Goal: Use online tool/utility: Utilize a website feature to perform a specific function

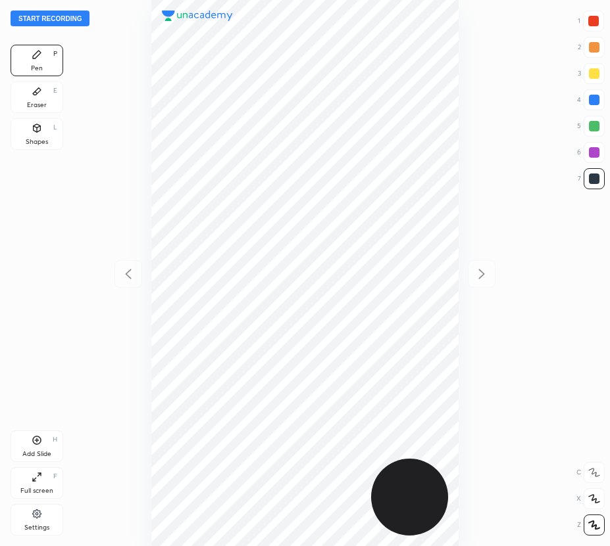
scroll to position [546, 399]
click at [59, 21] on button "Start recording" at bounding box center [50, 19] width 79 height 16
click at [46, 141] on div "Shapes" at bounding box center [37, 142] width 22 height 7
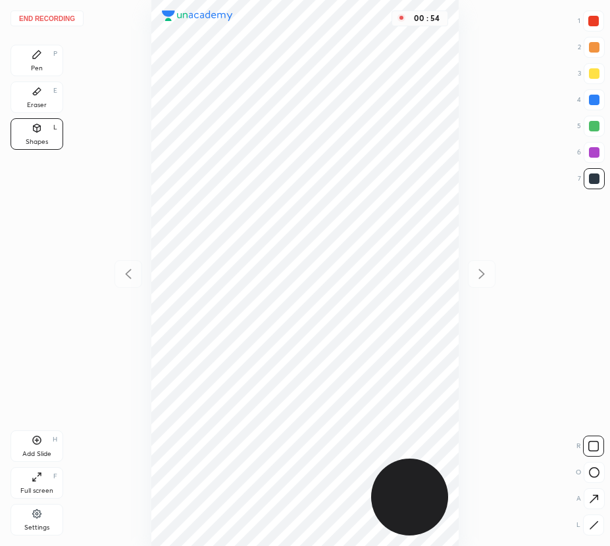
click at [37, 59] on icon at bounding box center [37, 54] width 11 height 11
click at [594, 143] on div at bounding box center [593, 152] width 21 height 21
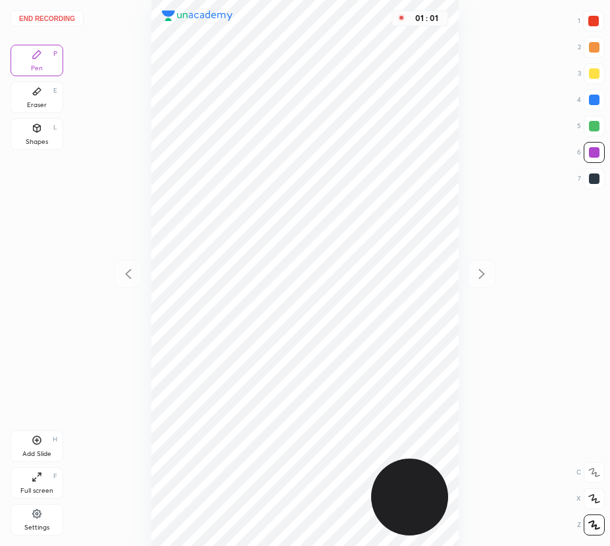
click at [41, 131] on icon at bounding box center [37, 128] width 11 height 11
drag, startPoint x: 593, startPoint y: 518, endPoint x: 543, endPoint y: 500, distance: 53.9
click at [593, 520] on div at bounding box center [593, 525] width 21 height 21
drag, startPoint x: 34, startPoint y: 61, endPoint x: 61, endPoint y: 101, distance: 48.3
click at [37, 61] on div "Pen P" at bounding box center [37, 61] width 53 height 32
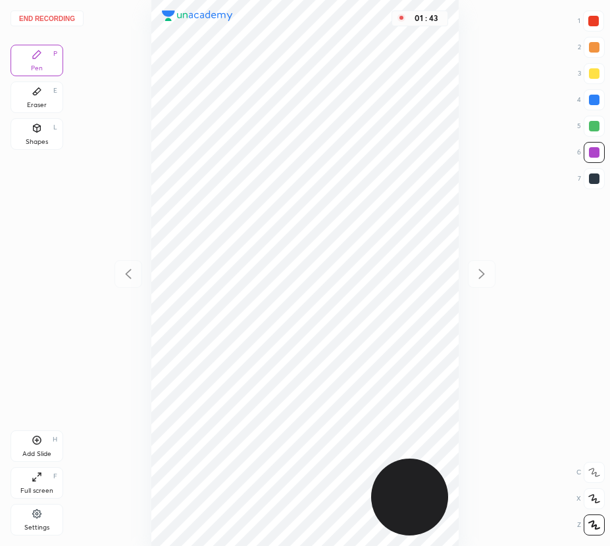
click at [37, 443] on icon at bounding box center [37, 440] width 11 height 11
click at [132, 270] on icon at bounding box center [128, 274] width 16 height 16
click at [486, 274] on icon at bounding box center [481, 274] width 16 height 16
drag, startPoint x: 127, startPoint y: 276, endPoint x: 146, endPoint y: 291, distance: 24.8
click at [129, 278] on icon at bounding box center [128, 274] width 16 height 16
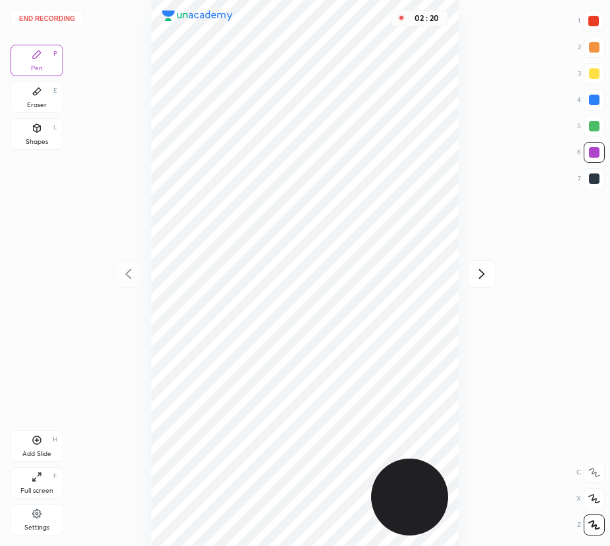
drag, startPoint x: 482, startPoint y: 278, endPoint x: 470, endPoint y: 280, distance: 12.0
click at [481, 278] on icon at bounding box center [481, 274] width 16 height 16
click at [126, 274] on icon at bounding box center [128, 274] width 6 height 10
click at [594, 102] on div at bounding box center [594, 100] width 11 height 11
click at [485, 273] on icon at bounding box center [481, 274] width 16 height 16
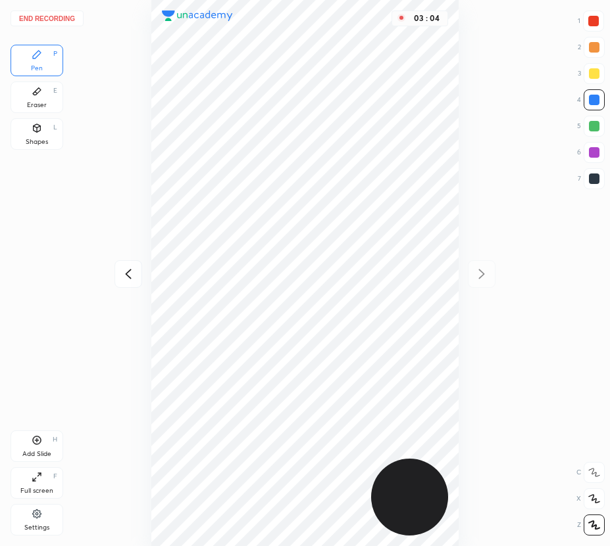
click at [39, 112] on div "Eraser E" at bounding box center [37, 98] width 53 height 32
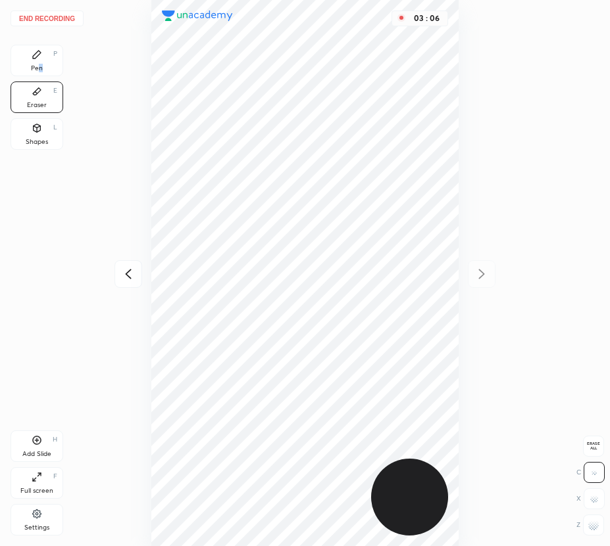
click at [39, 76] on div "Pen P" at bounding box center [37, 61] width 53 height 32
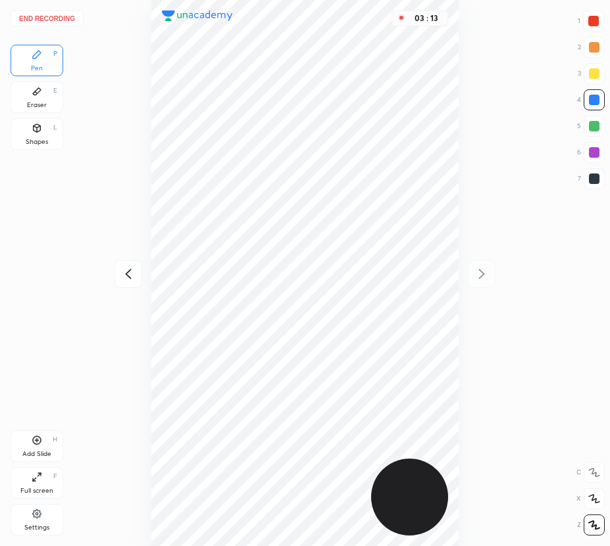
click at [34, 441] on icon at bounding box center [37, 440] width 11 height 11
click at [125, 270] on icon at bounding box center [128, 274] width 16 height 16
click at [126, 268] on icon at bounding box center [128, 274] width 16 height 16
click at [481, 276] on icon at bounding box center [482, 274] width 6 height 10
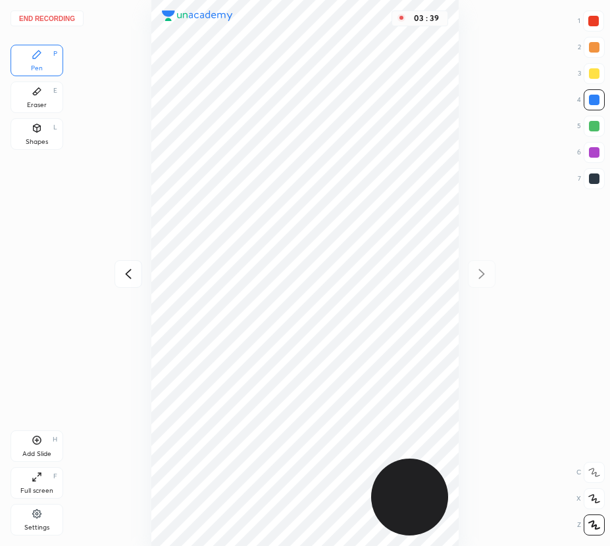
drag, startPoint x: 133, startPoint y: 268, endPoint x: 130, endPoint y: 257, distance: 11.2
click at [133, 268] on icon at bounding box center [128, 274] width 16 height 16
click at [477, 272] on icon at bounding box center [481, 274] width 16 height 16
click at [128, 274] on icon at bounding box center [128, 274] width 16 height 16
click at [484, 278] on icon at bounding box center [481, 274] width 16 height 16
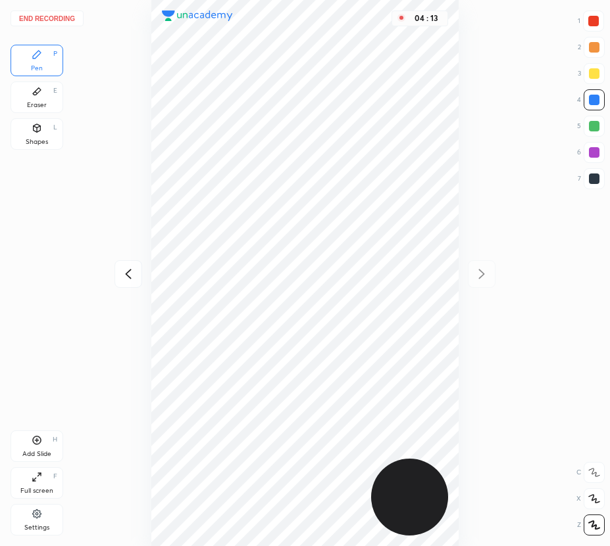
click at [122, 276] on icon at bounding box center [128, 274] width 16 height 16
click at [481, 279] on icon at bounding box center [481, 274] width 16 height 16
click at [60, 22] on button "End recording" at bounding box center [47, 19] width 73 height 16
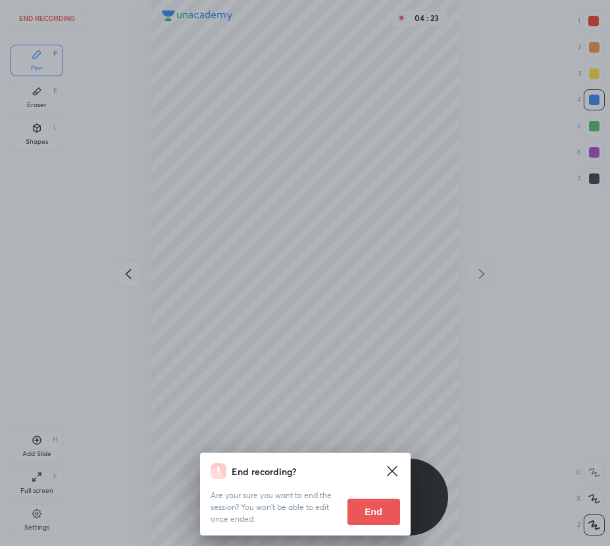
drag, startPoint x: 369, startPoint y: 512, endPoint x: 357, endPoint y: 502, distance: 15.0
click at [366, 511] on button "End" at bounding box center [373, 512] width 53 height 26
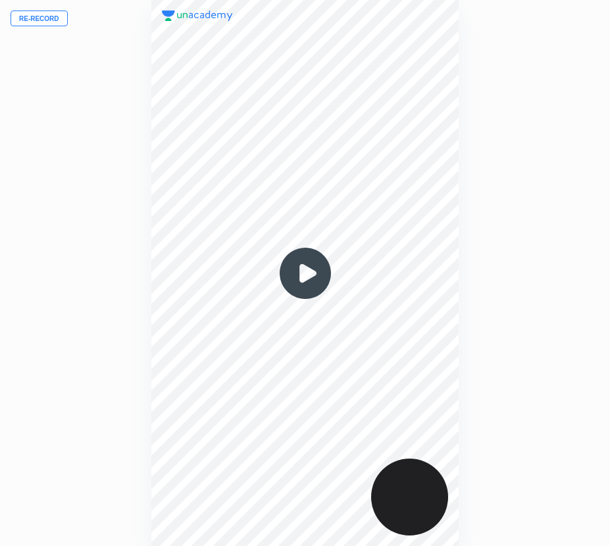
click at [56, 20] on button "Re-record" at bounding box center [39, 19] width 57 height 16
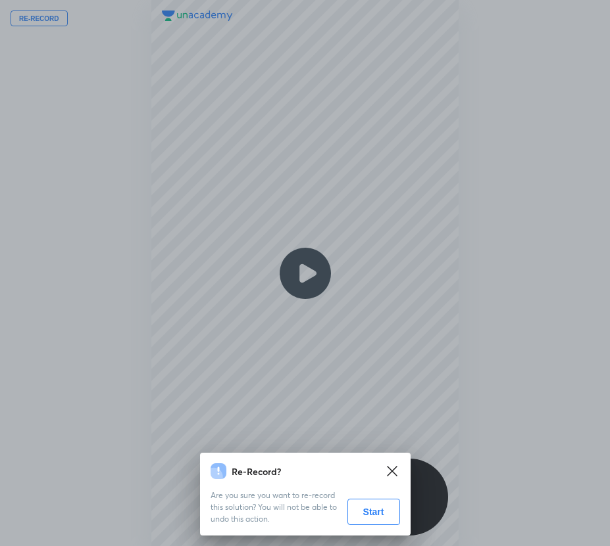
drag, startPoint x: 386, startPoint y: 512, endPoint x: 358, endPoint y: 527, distance: 31.8
click at [383, 512] on button "Start" at bounding box center [373, 512] width 53 height 26
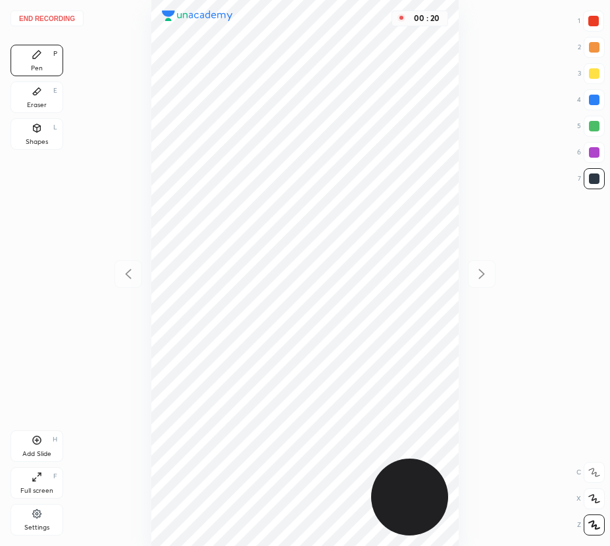
click at [41, 143] on div "Shapes" at bounding box center [37, 142] width 22 height 7
click at [41, 84] on div "Eraser E" at bounding box center [37, 98] width 53 height 32
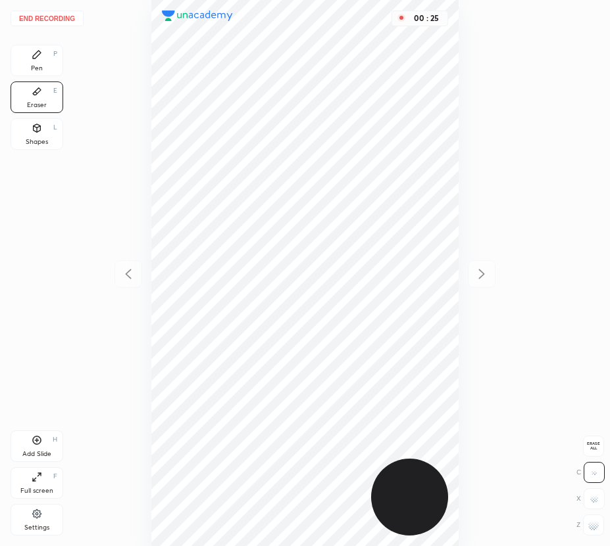
drag, startPoint x: 40, startPoint y: 66, endPoint x: 89, endPoint y: 127, distance: 77.6
click at [41, 68] on div "Pen" at bounding box center [37, 68] width 12 height 7
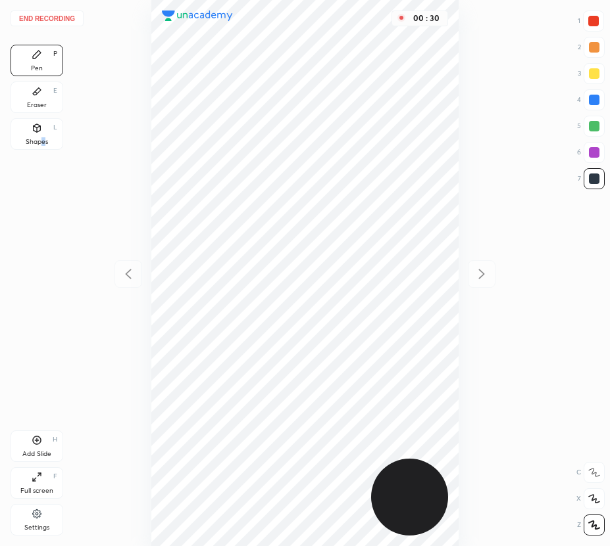
drag, startPoint x: 45, startPoint y: 137, endPoint x: 125, endPoint y: 149, distance: 80.4
click at [51, 138] on div "Shapes L" at bounding box center [37, 134] width 53 height 32
click at [592, 155] on div at bounding box center [594, 152] width 11 height 11
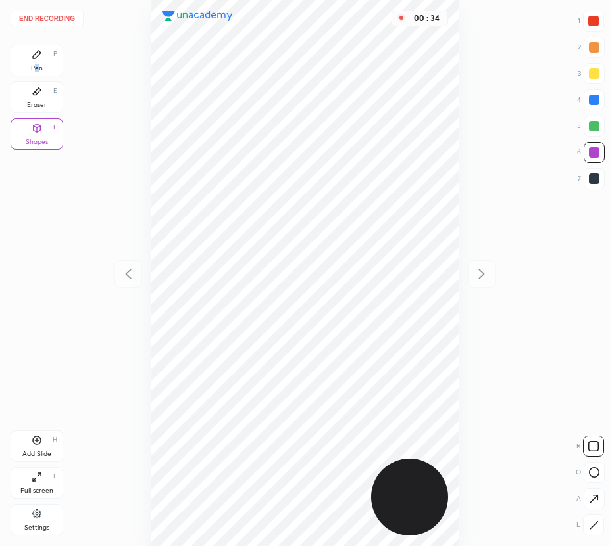
drag, startPoint x: 38, startPoint y: 76, endPoint x: 135, endPoint y: 130, distance: 110.4
click at [40, 76] on div "Pen P Eraser E Shapes L" at bounding box center [37, 100] width 53 height 110
click at [49, 67] on div "Pen P" at bounding box center [37, 61] width 53 height 32
click at [41, 139] on div "Shapes" at bounding box center [37, 142] width 22 height 7
click at [590, 529] on icon at bounding box center [593, 524] width 7 height 7
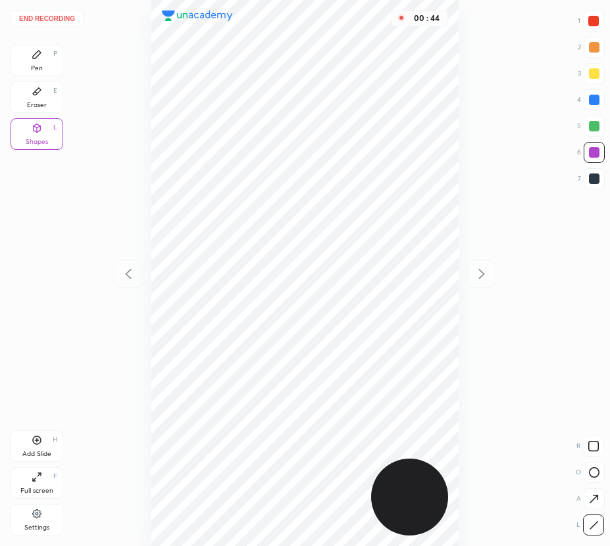
click at [51, 72] on div "Pen P" at bounding box center [37, 61] width 53 height 32
click at [596, 126] on div at bounding box center [594, 126] width 11 height 11
drag, startPoint x: 34, startPoint y: 441, endPoint x: 42, endPoint y: 461, distance: 21.5
click at [34, 442] on icon at bounding box center [37, 440] width 11 height 11
click at [127, 272] on icon at bounding box center [128, 274] width 6 height 10
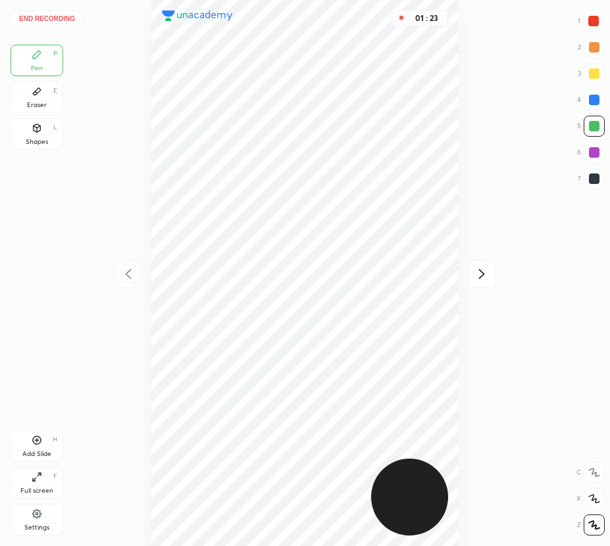
click at [478, 276] on icon at bounding box center [481, 274] width 16 height 16
click at [33, 447] on div "Add Slide H" at bounding box center [37, 447] width 53 height 32
click at [130, 274] on icon at bounding box center [128, 274] width 16 height 16
drag, startPoint x: 481, startPoint y: 274, endPoint x: 462, endPoint y: 255, distance: 27.4
click at [480, 274] on icon at bounding box center [481, 274] width 16 height 16
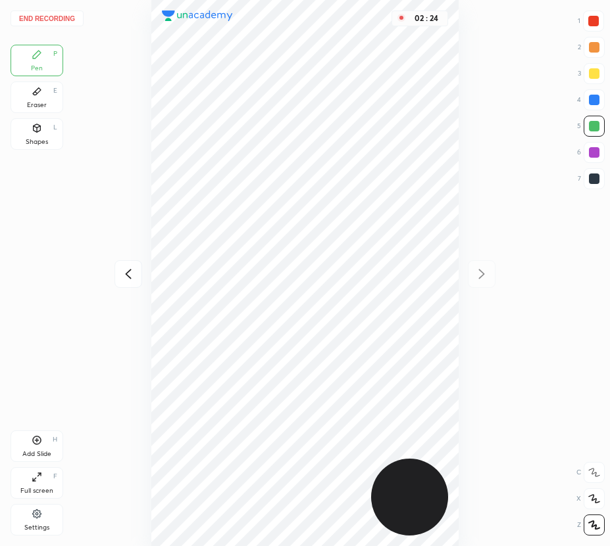
click at [131, 268] on icon at bounding box center [128, 274] width 16 height 16
drag, startPoint x: 480, startPoint y: 274, endPoint x: 470, endPoint y: 272, distance: 10.2
click at [477, 275] on icon at bounding box center [481, 274] width 16 height 16
click at [48, 110] on div "Eraser E" at bounding box center [37, 98] width 53 height 32
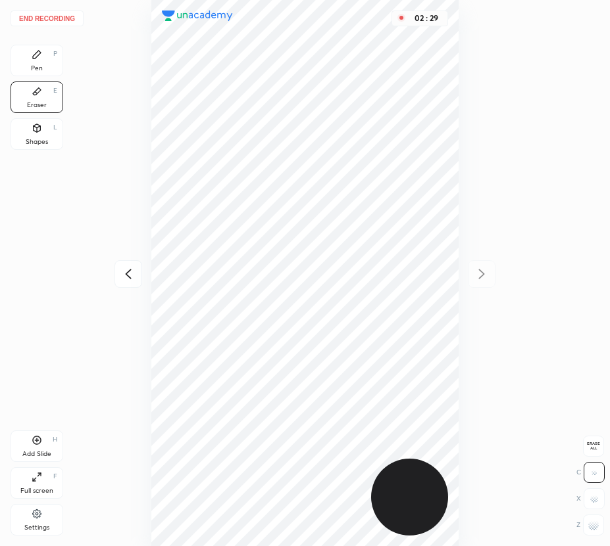
drag, startPoint x: 37, startPoint y: 61, endPoint x: 112, endPoint y: 205, distance: 162.4
click at [43, 70] on div "Pen P" at bounding box center [37, 61] width 53 height 32
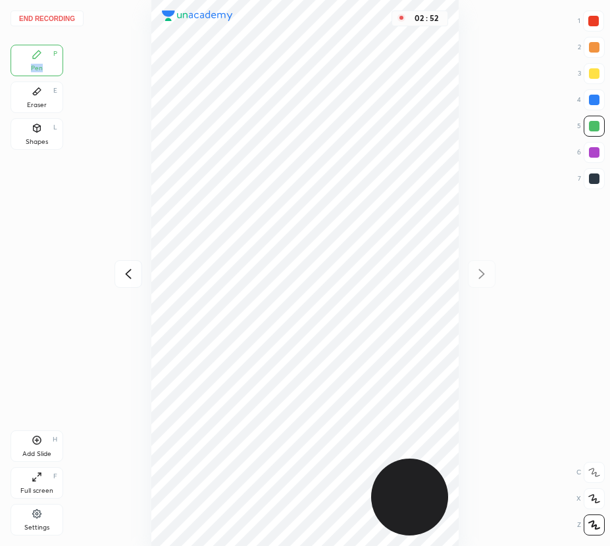
click at [68, 21] on button "End recording" at bounding box center [47, 19] width 73 height 16
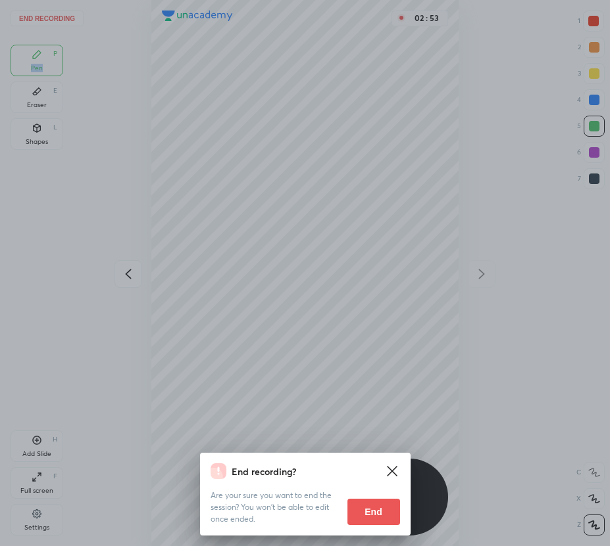
drag, startPoint x: 376, startPoint y: 511, endPoint x: 385, endPoint y: 506, distance: 10.0
click at [376, 510] on button "End" at bounding box center [373, 512] width 53 height 26
